Goal: Navigation & Orientation: Find specific page/section

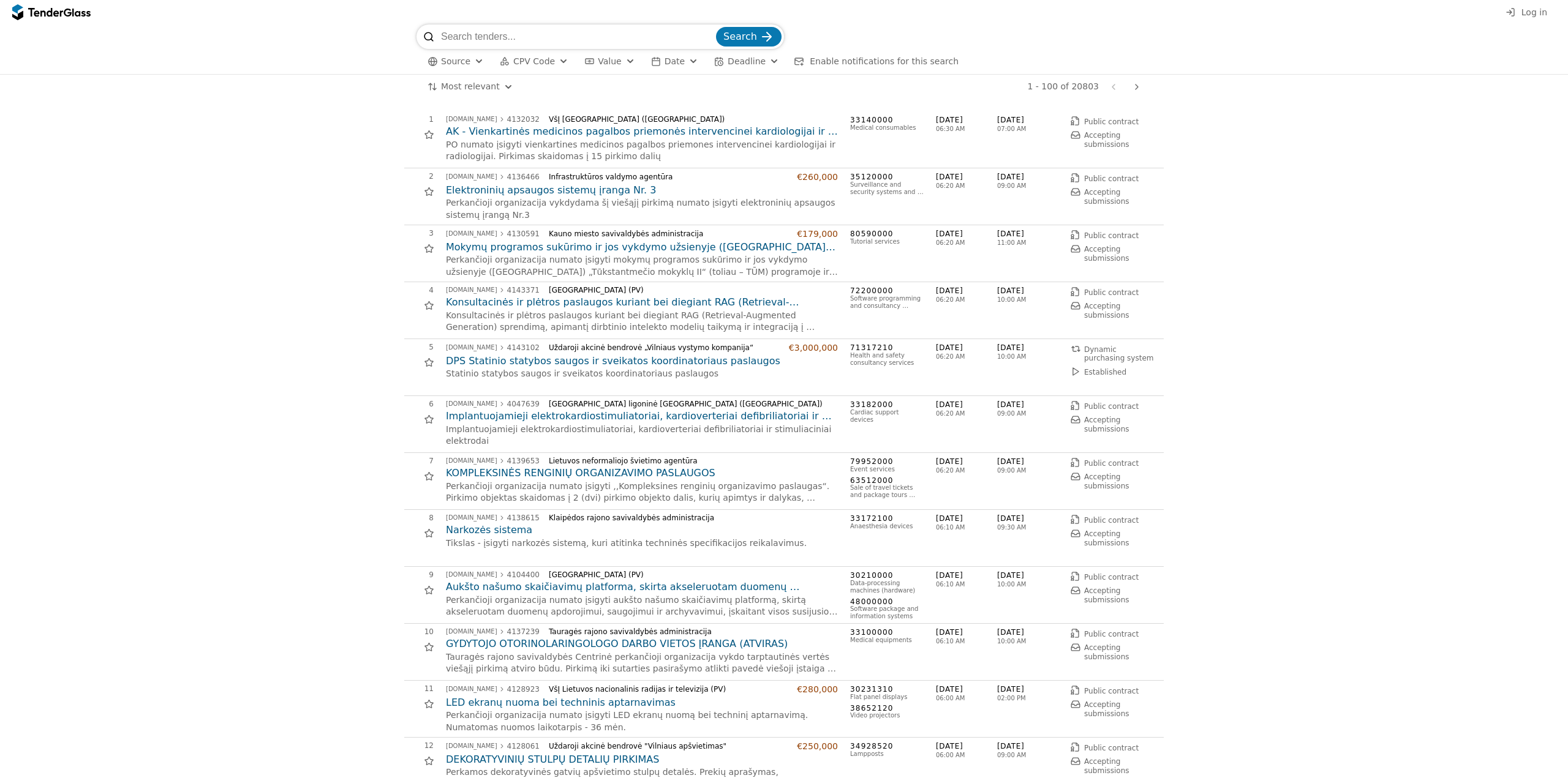
click at [474, 87] on html "Log in Search Source CPV Code Type Buyer Value Date Deadline Enable notificatio…" at bounding box center [784, 389] width 1568 height 778
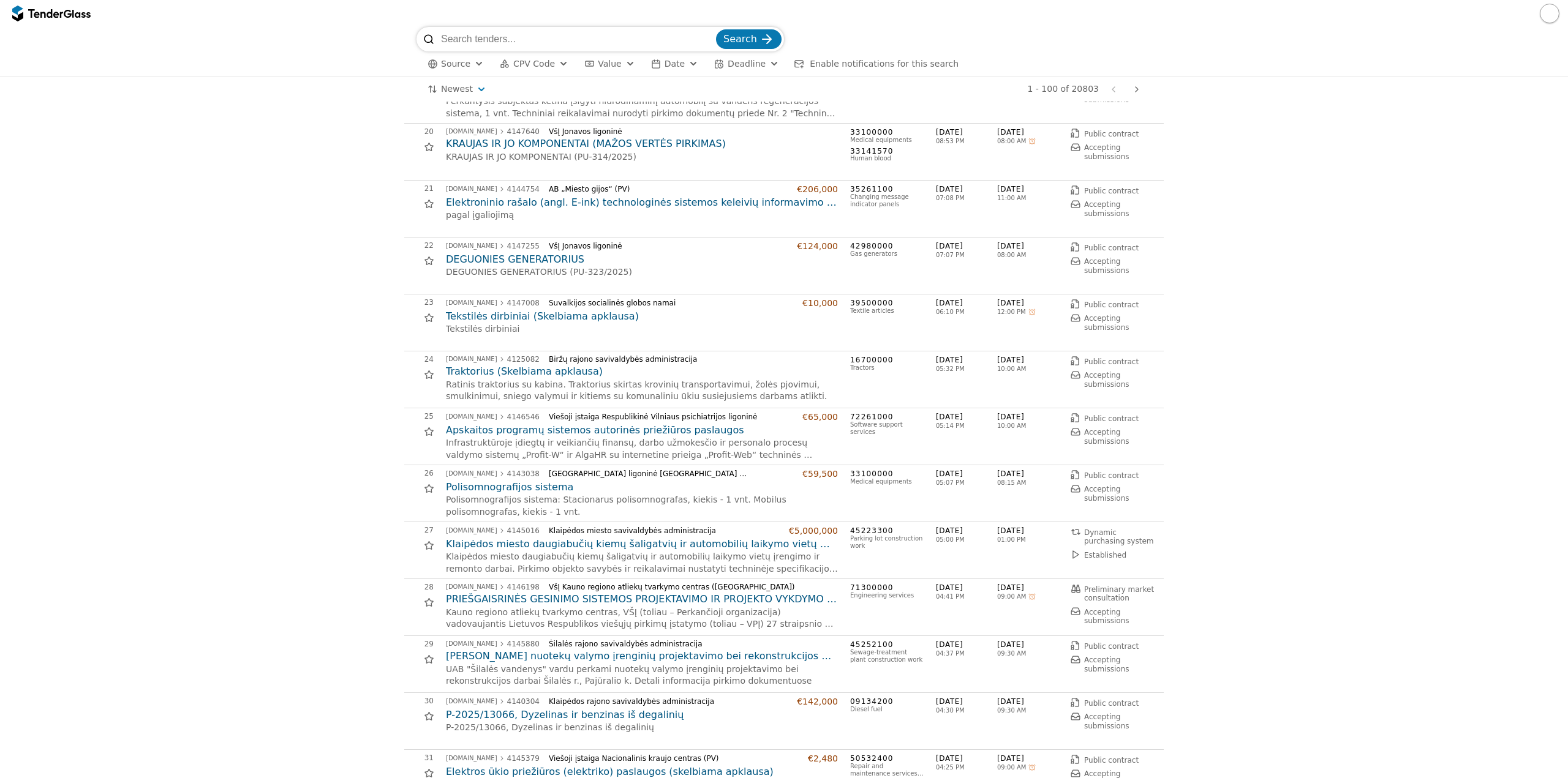
scroll to position [1103, 0]
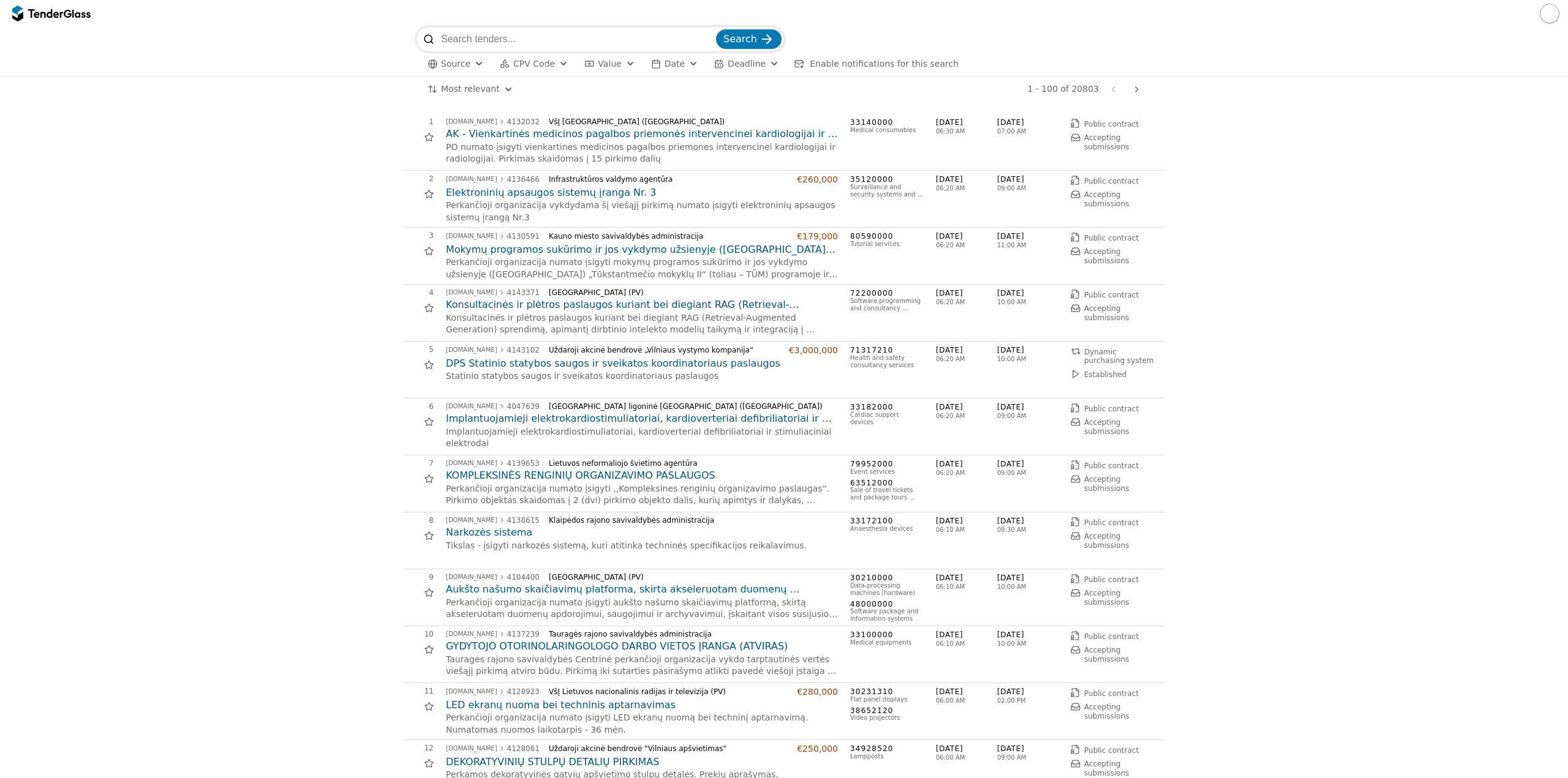
click at [473, 90] on html "Search Source CPV Code Type Buyer Value Date Deadline Enable notifications for …" at bounding box center [784, 389] width 1568 height 778
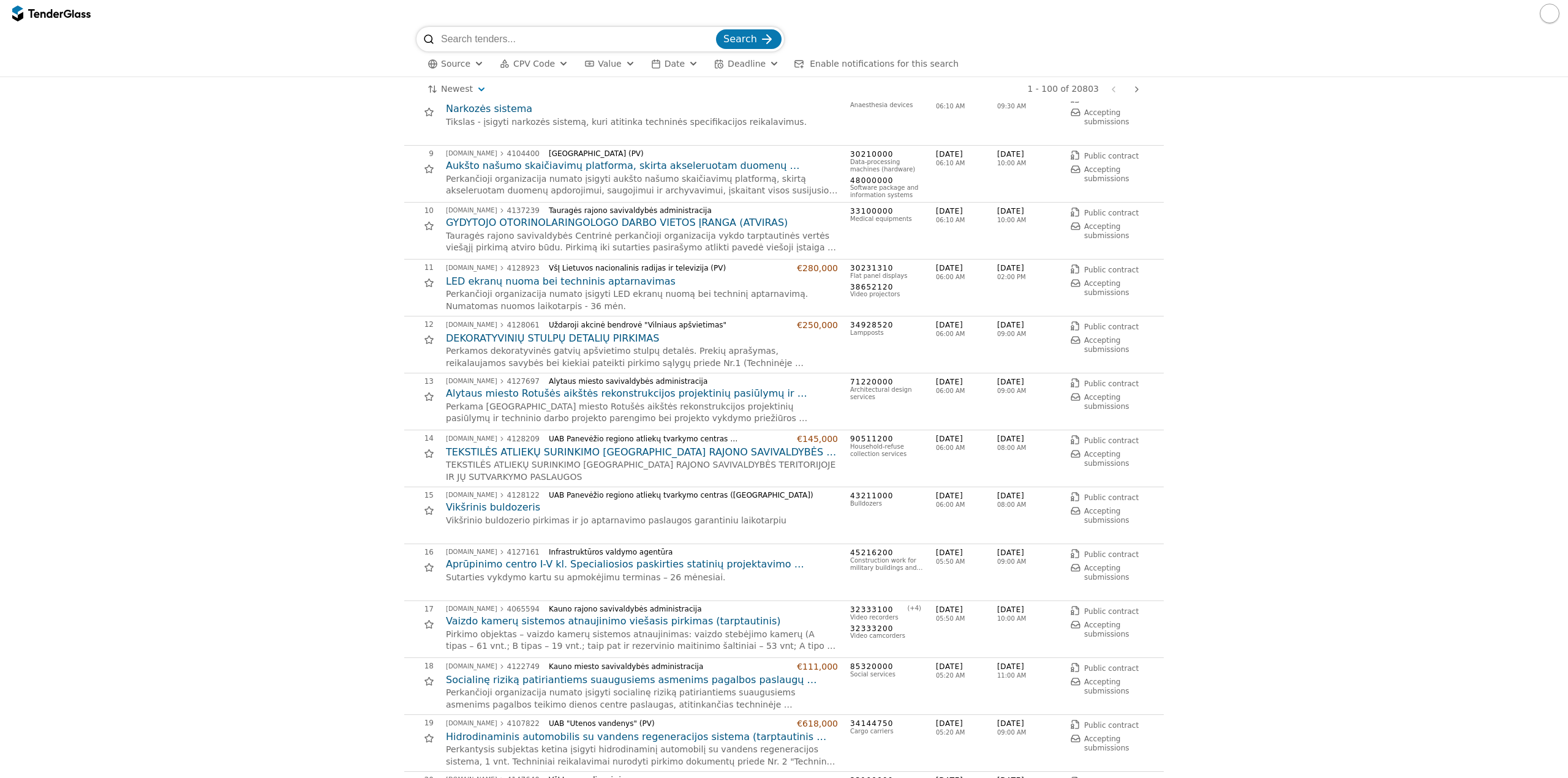
scroll to position [428, 0]
